Goal: Complete application form

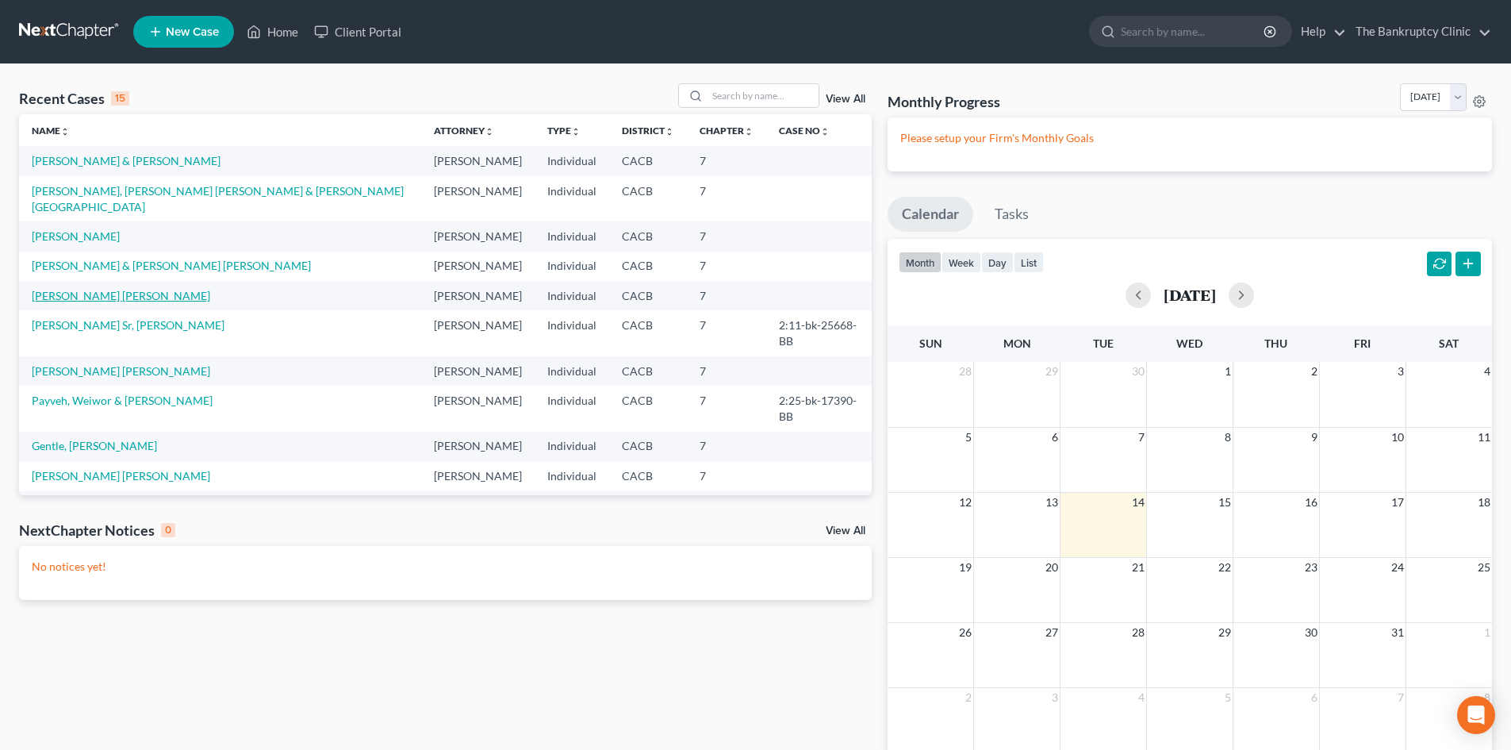
click at [120, 289] on link "[PERSON_NAME] [PERSON_NAME]" at bounding box center [121, 295] width 179 height 13
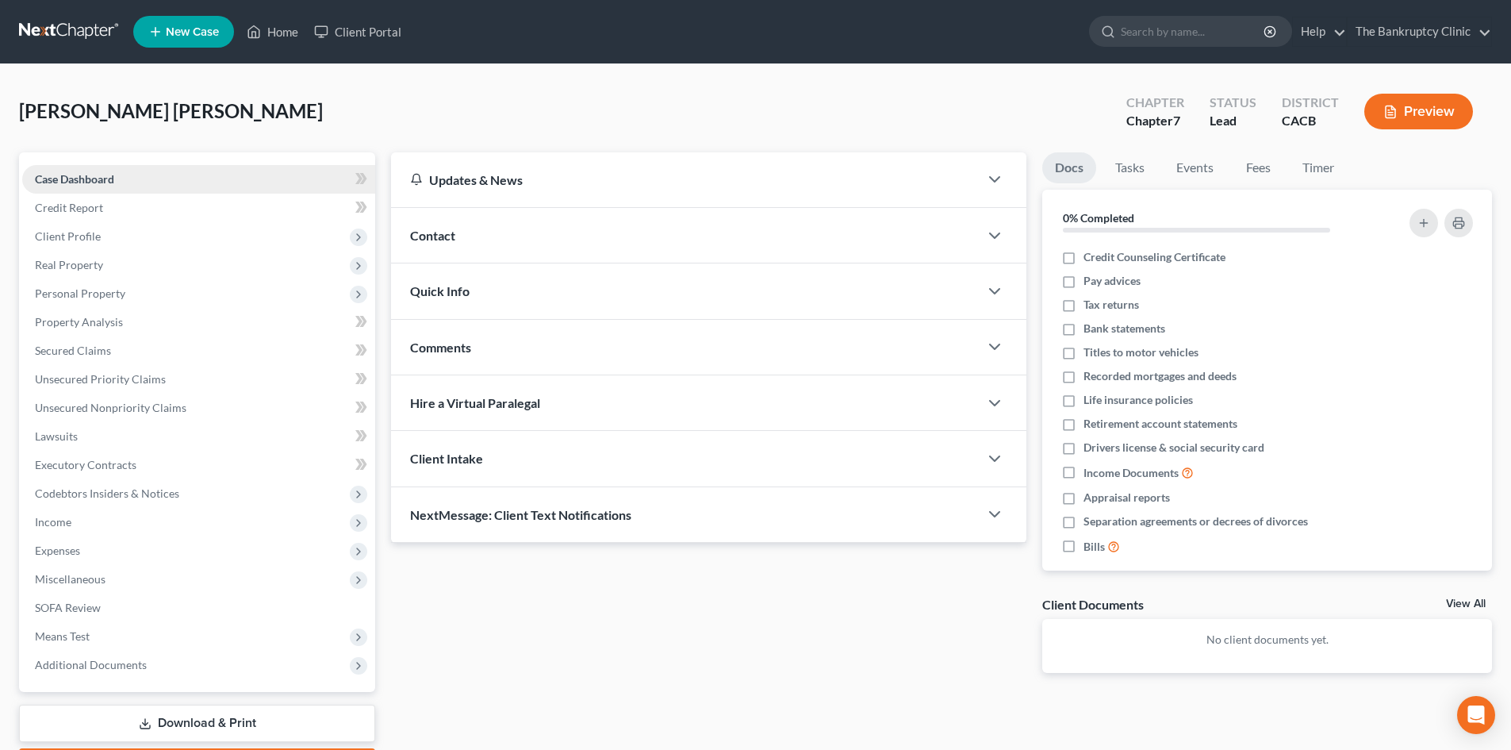
click at [98, 175] on span "Case Dashboard" at bounding box center [74, 178] width 79 height 13
click at [86, 233] on span "Client Profile" at bounding box center [68, 235] width 66 height 13
click at [82, 202] on span "Credit Report" at bounding box center [69, 207] width 68 height 13
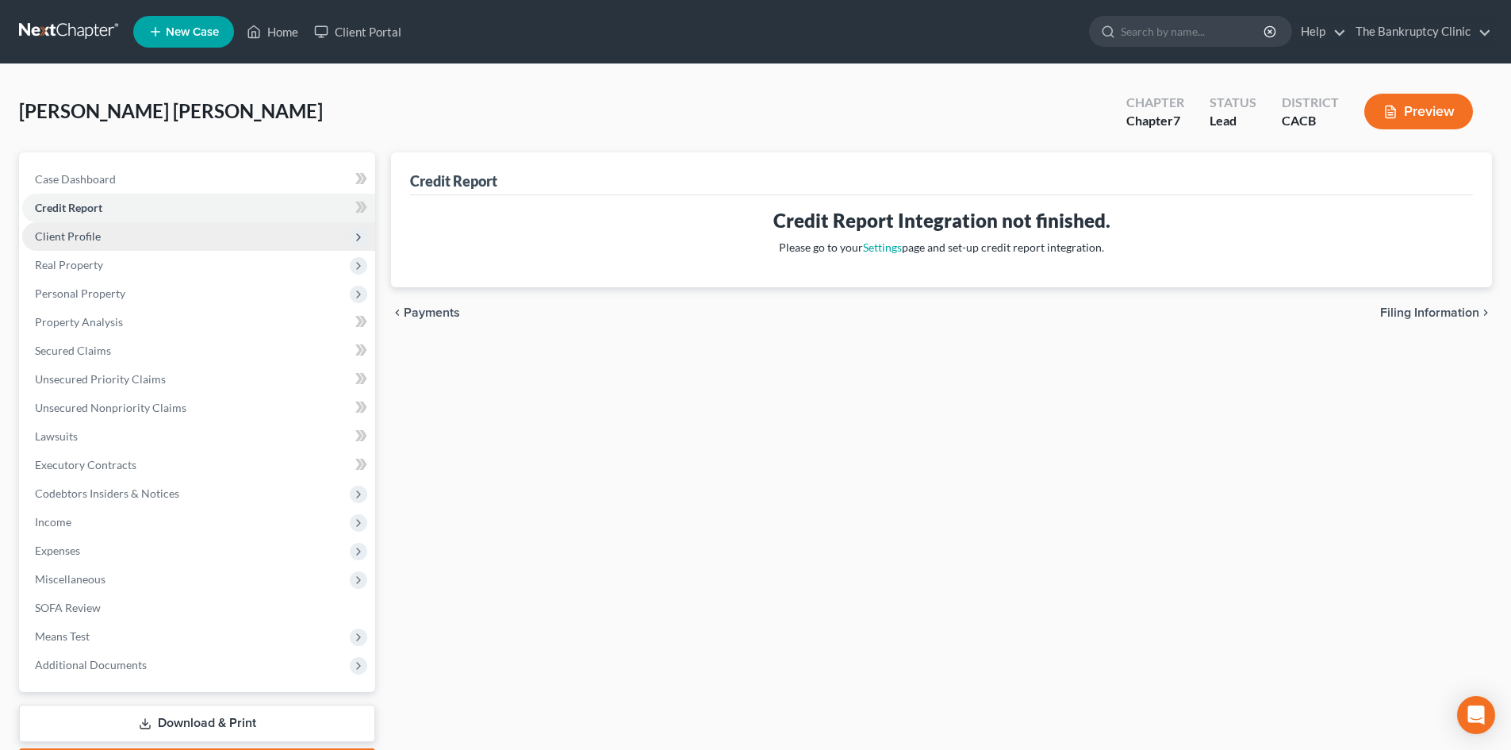
click at [52, 231] on span "Client Profile" at bounding box center [68, 235] width 66 height 13
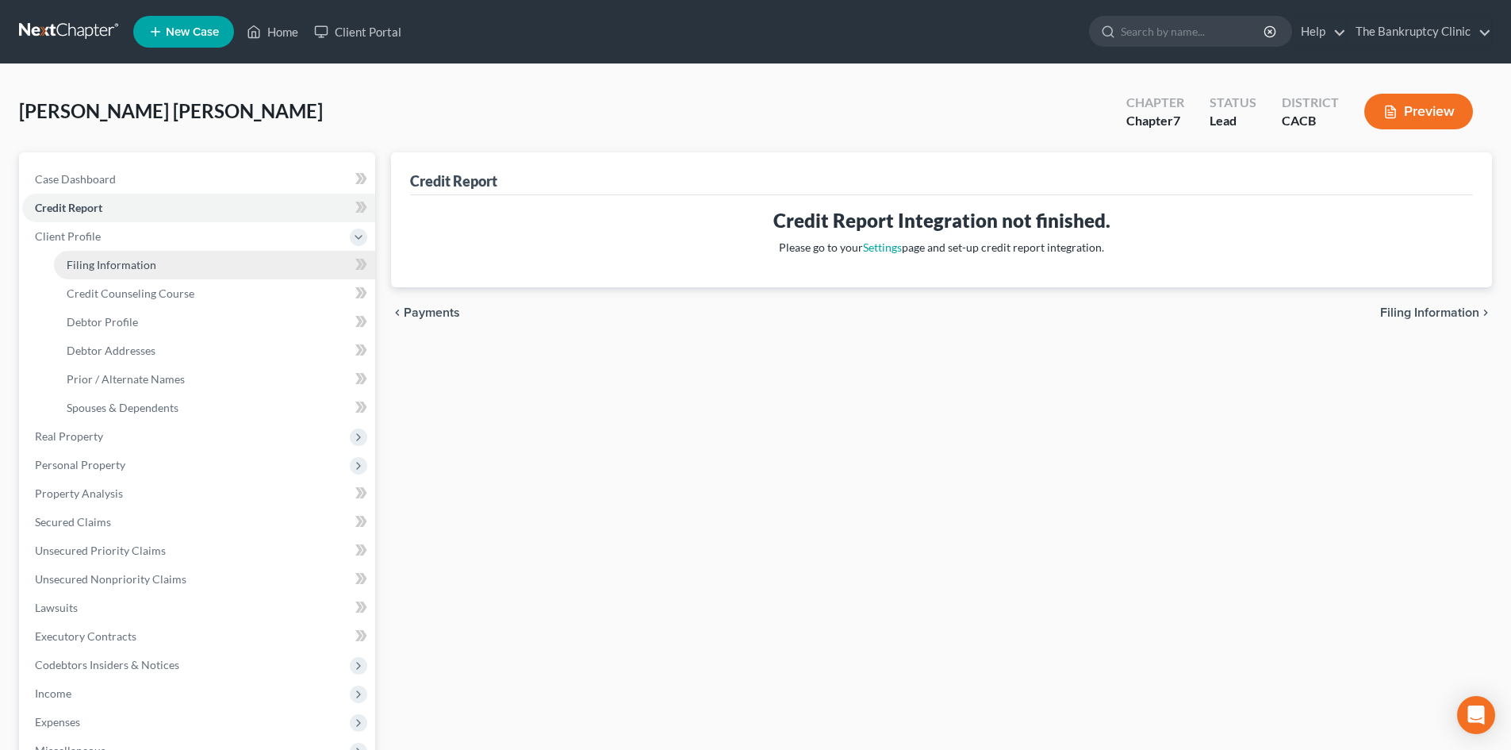
click at [87, 263] on span "Filing Information" at bounding box center [112, 264] width 90 height 13
select select "1"
select select "0"
select select "7"
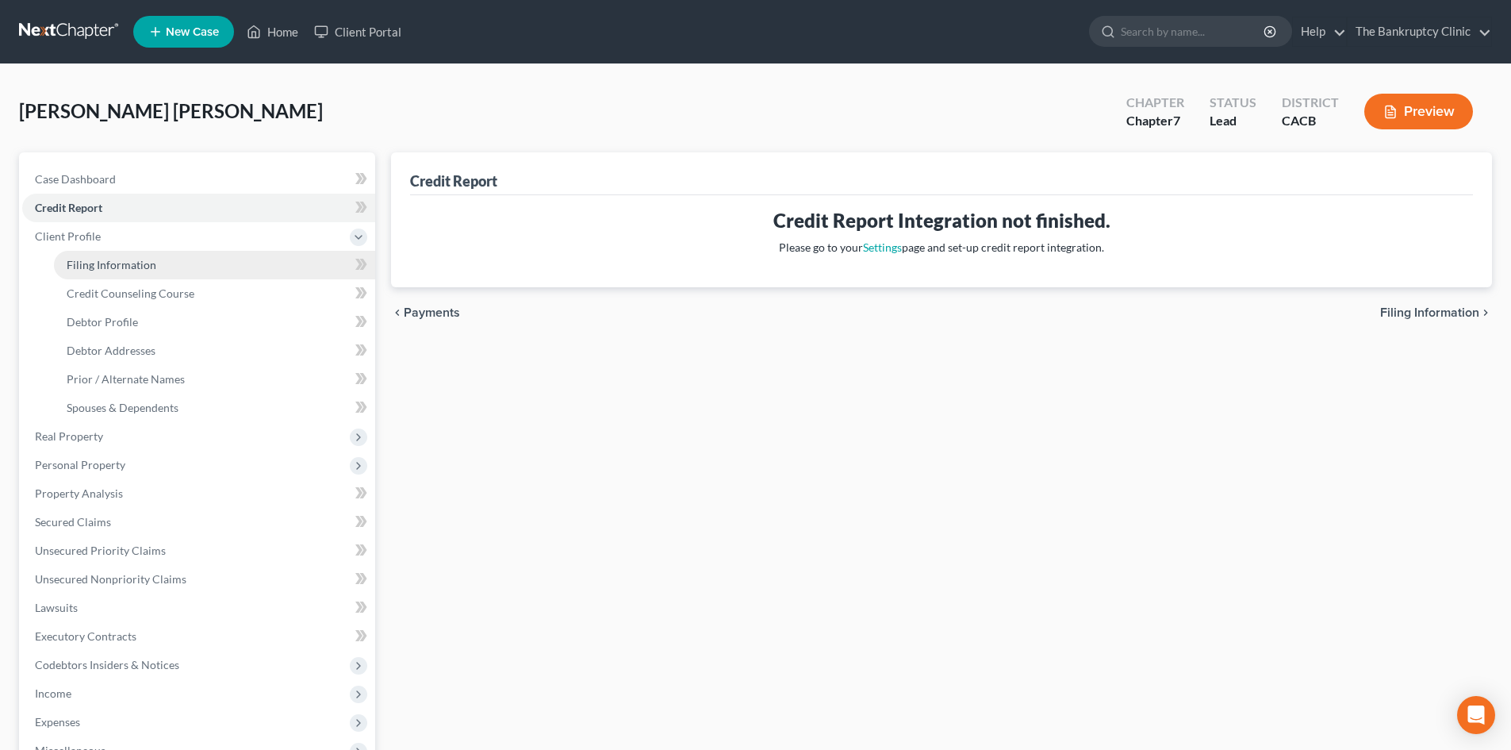
select select "4"
select select "1"
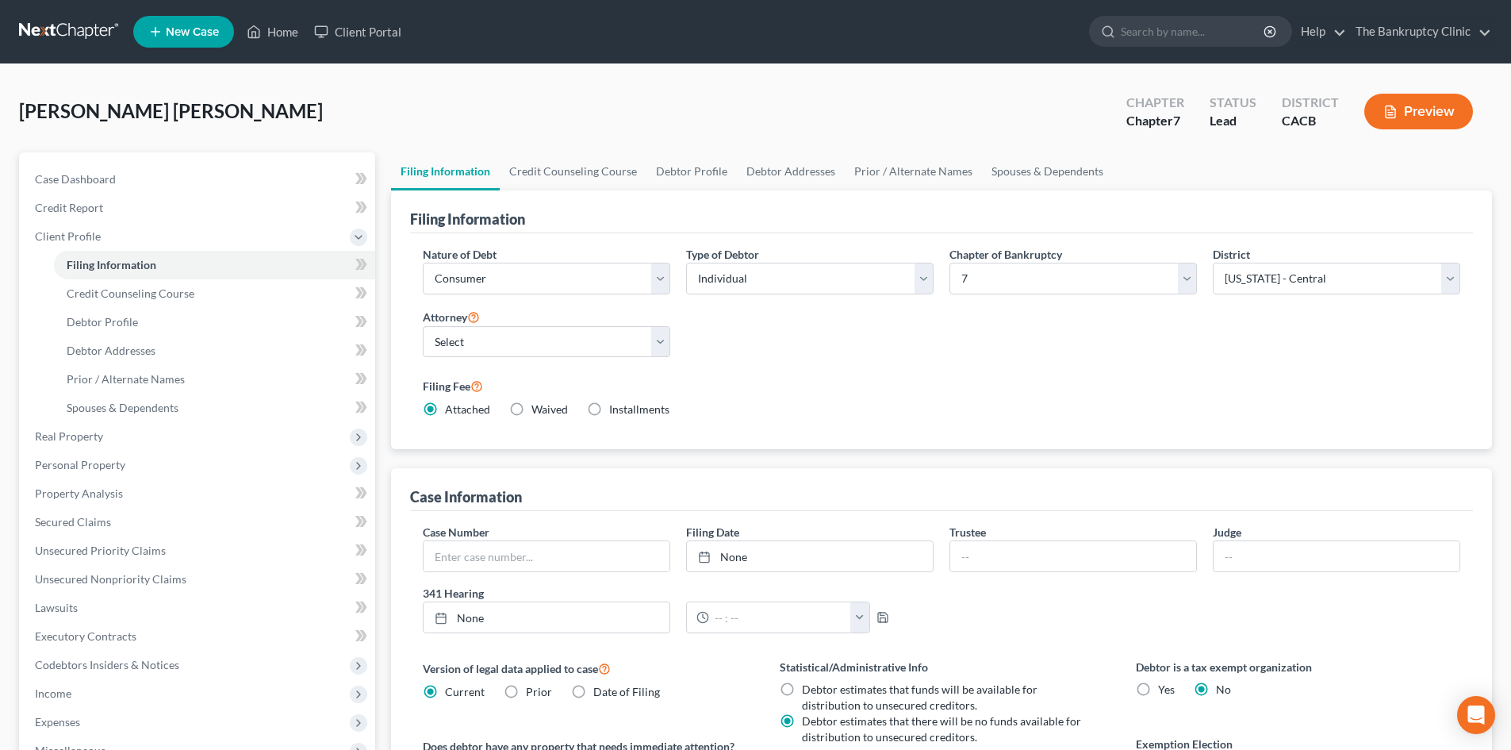
scroll to position [79, 0]
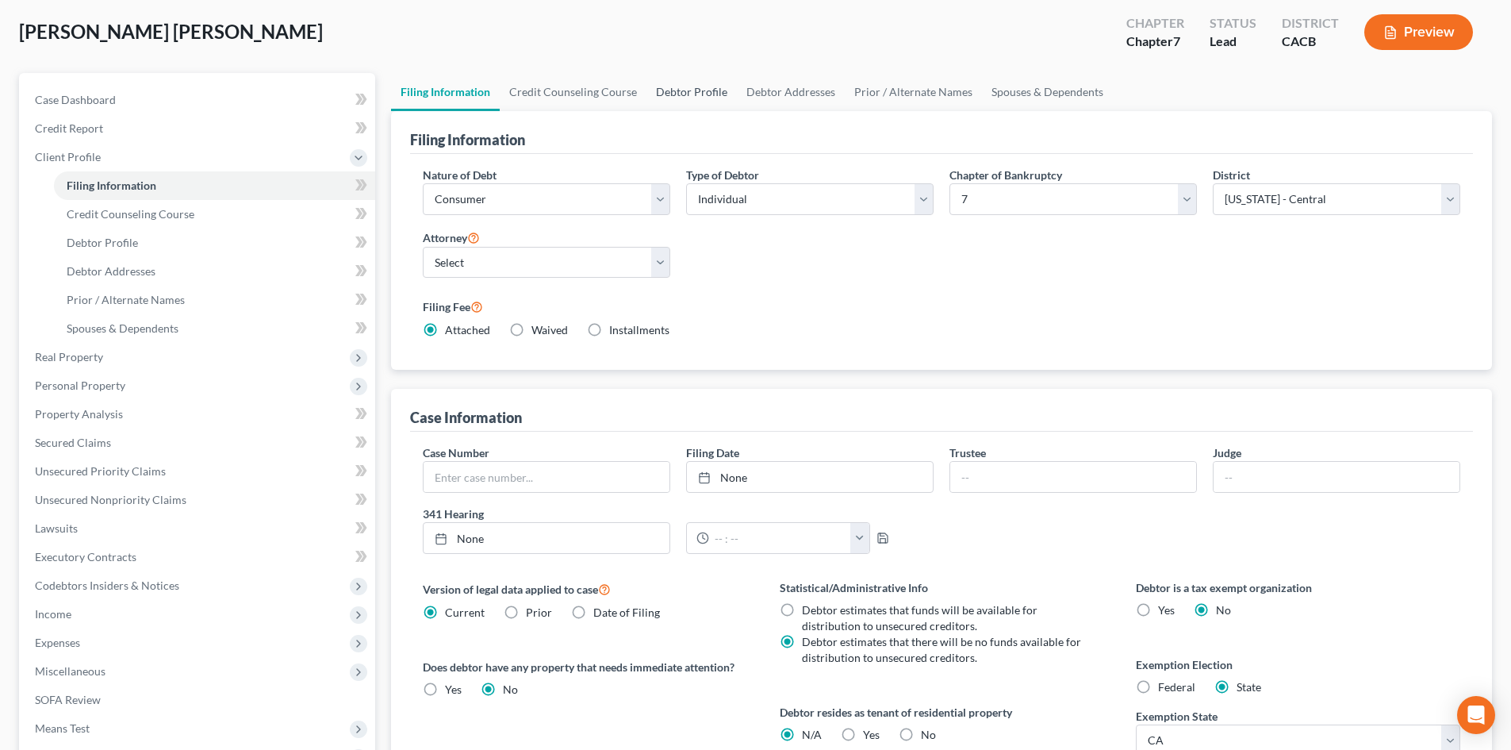
click at [666, 85] on link "Debtor Profile" at bounding box center [692, 92] width 90 height 38
select select "3"
select select "0"
